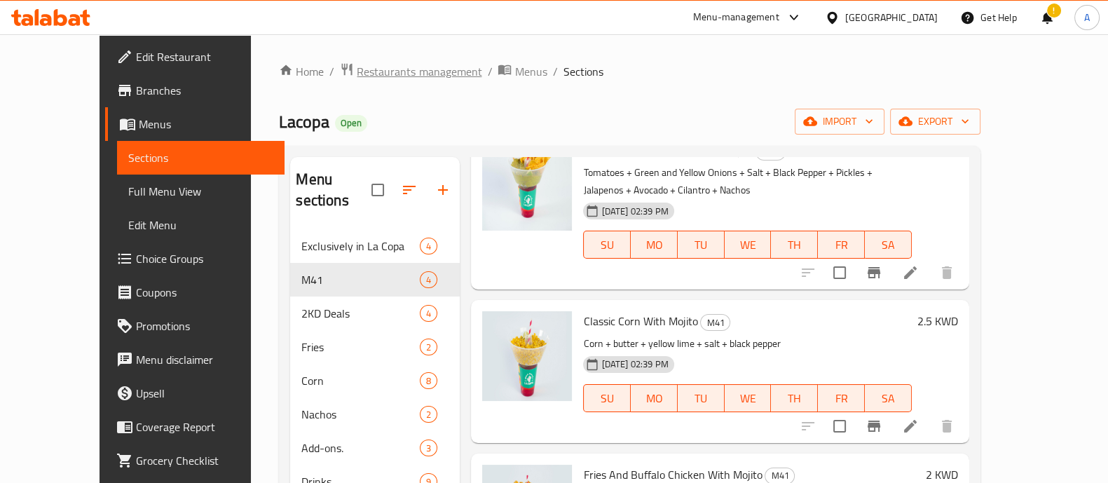
click at [357, 69] on span "Restaurants management" at bounding box center [419, 71] width 125 height 17
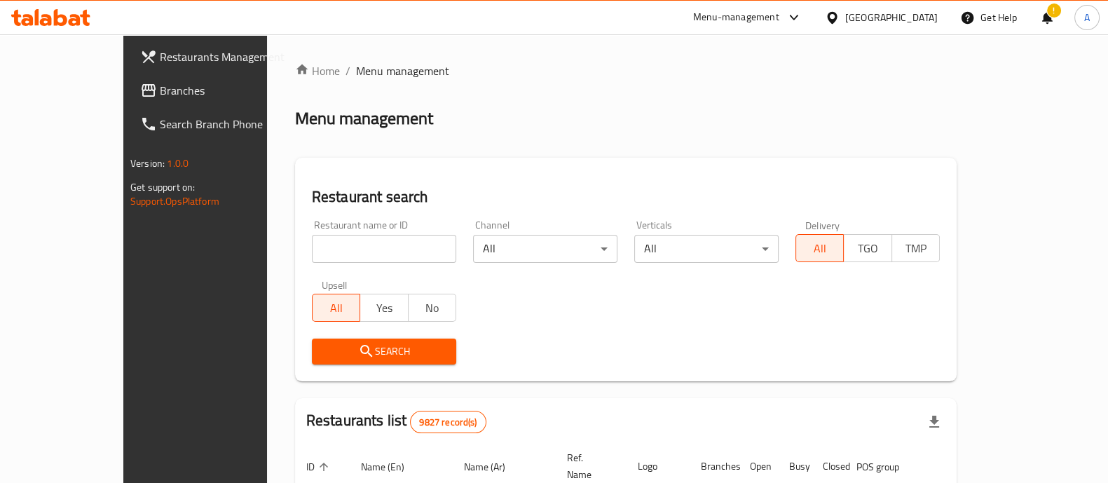
click at [312, 238] on input "search" at bounding box center [384, 249] width 144 height 28
type input "boba"
click at [358, 357] on icon "submit" at bounding box center [366, 351] width 17 height 17
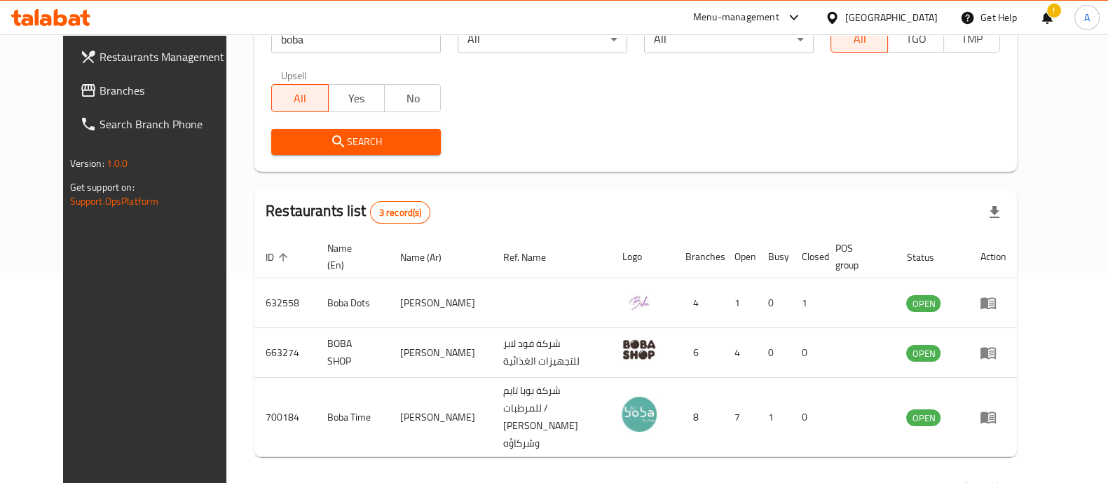
scroll to position [231, 0]
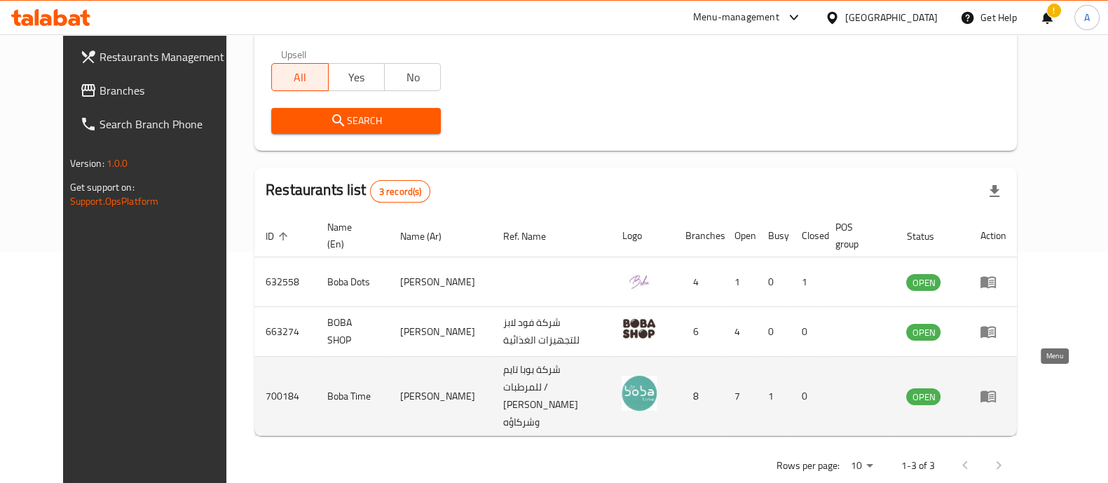
click at [996, 391] on icon "enhanced table" at bounding box center [987, 397] width 15 height 12
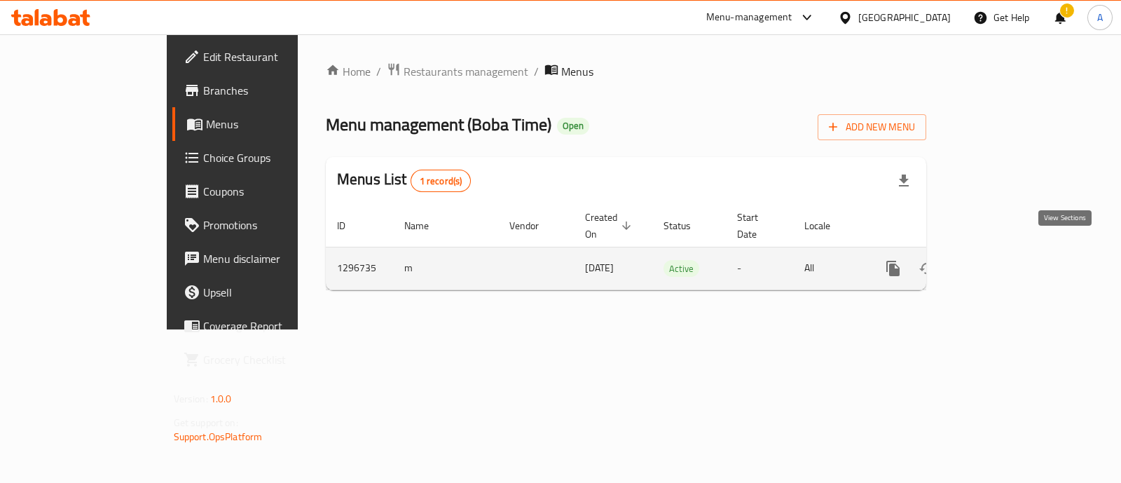
click at [1001, 262] on icon "enhanced table" at bounding box center [994, 268] width 13 height 13
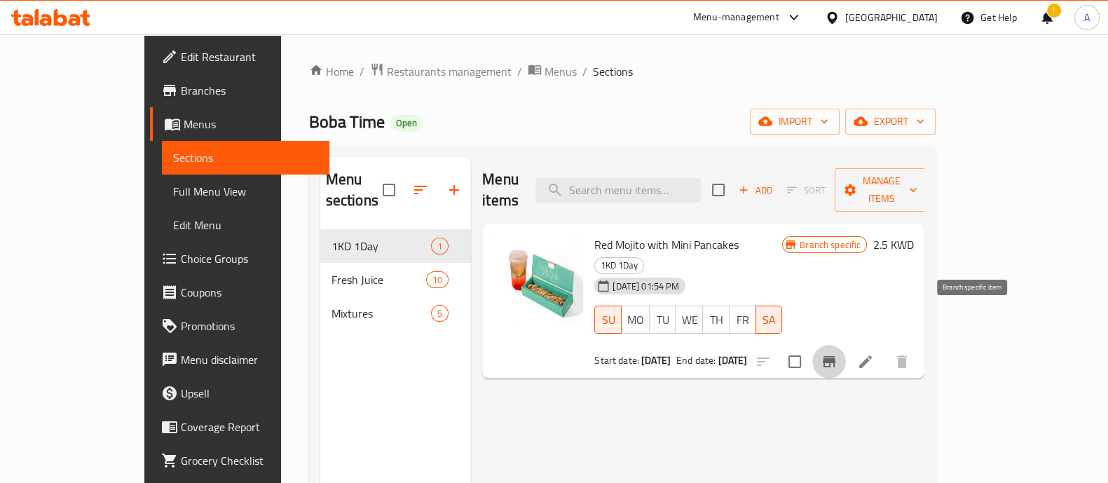
click at [835, 356] on icon "Branch-specific-item" at bounding box center [829, 361] width 13 height 11
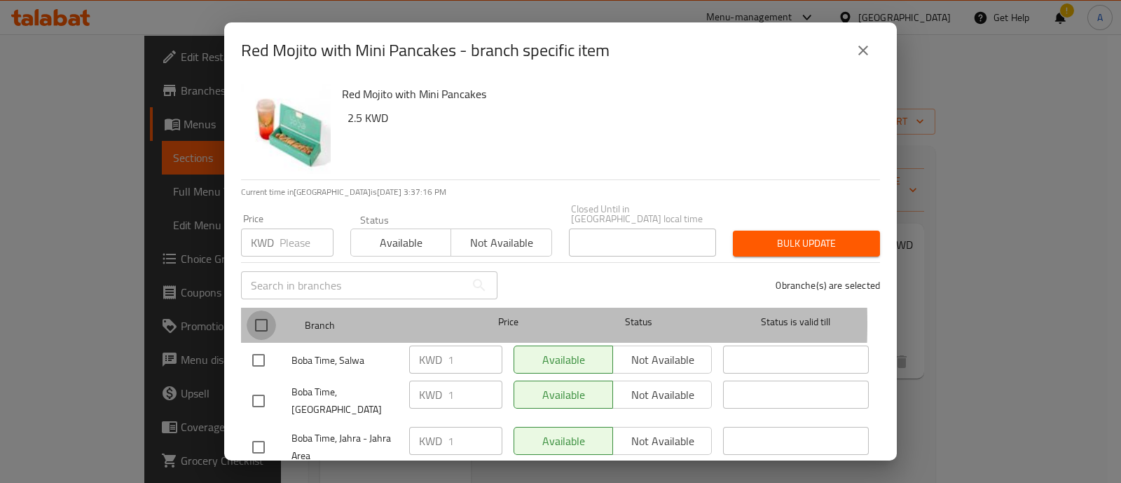
click at [266, 313] on input "checkbox" at bounding box center [261, 324] width 29 height 29
checkbox input "true"
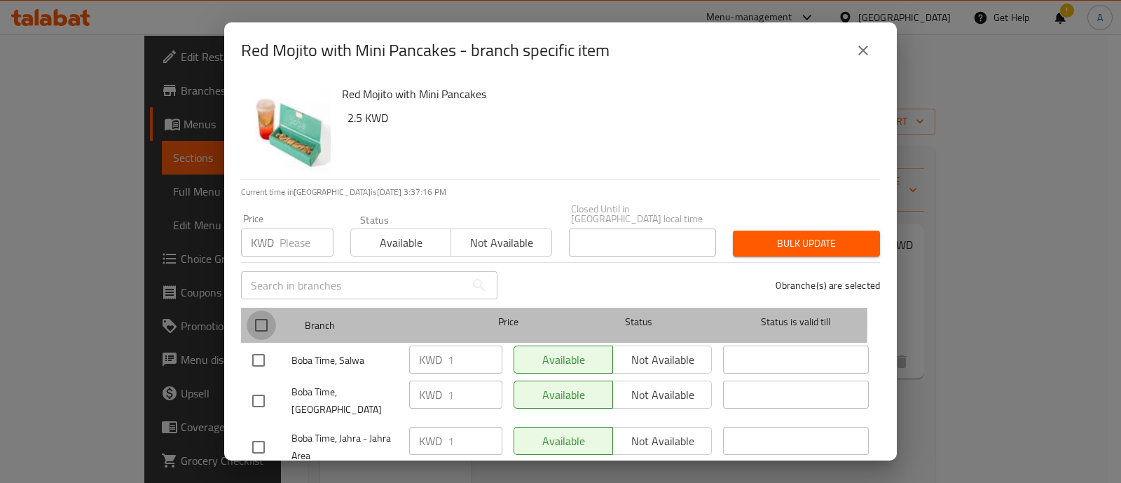
checkbox input "true"
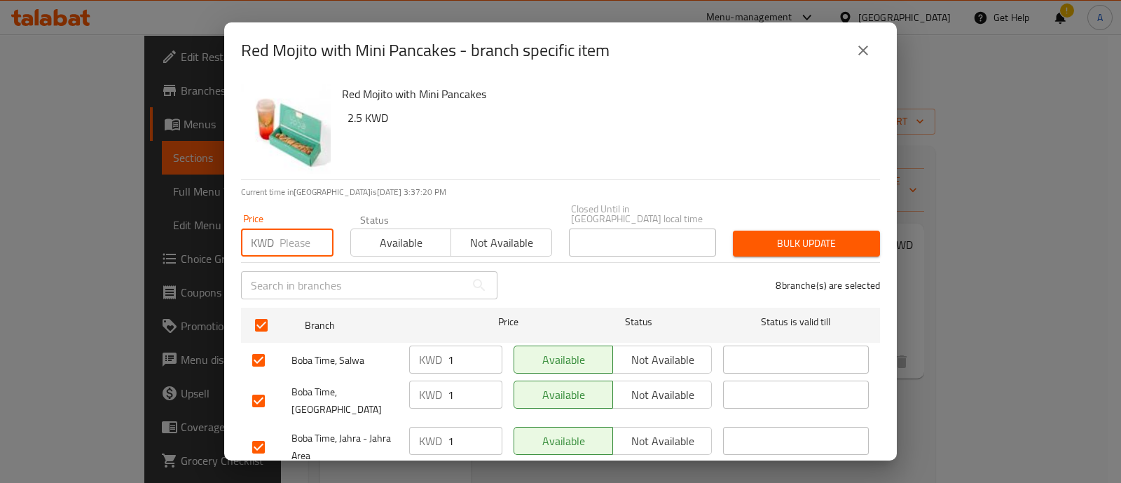
click at [304, 234] on input "number" at bounding box center [307, 242] width 54 height 28
type input "2"
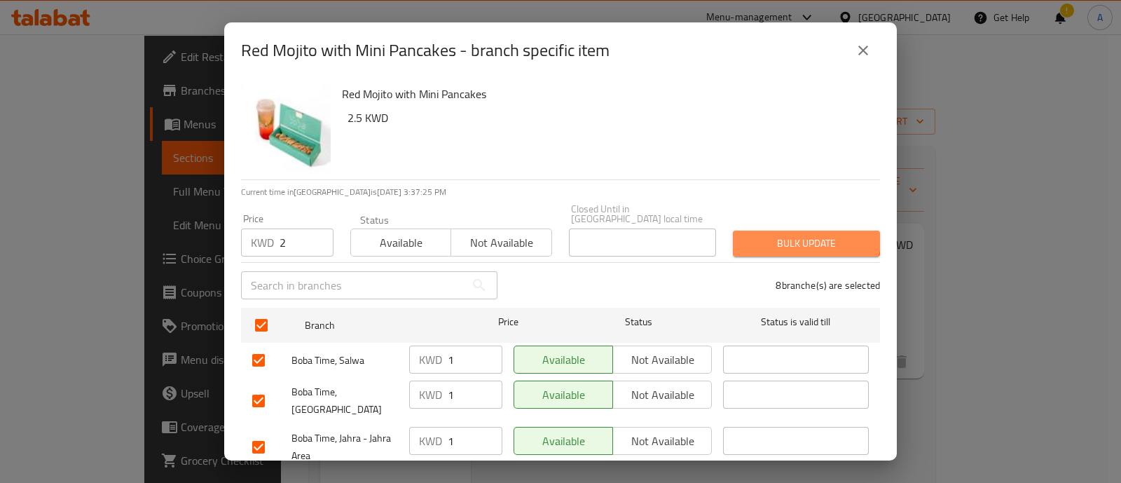
click at [795, 235] on span "Bulk update" at bounding box center [806, 244] width 125 height 18
